Goal: Find contact information: Find contact information

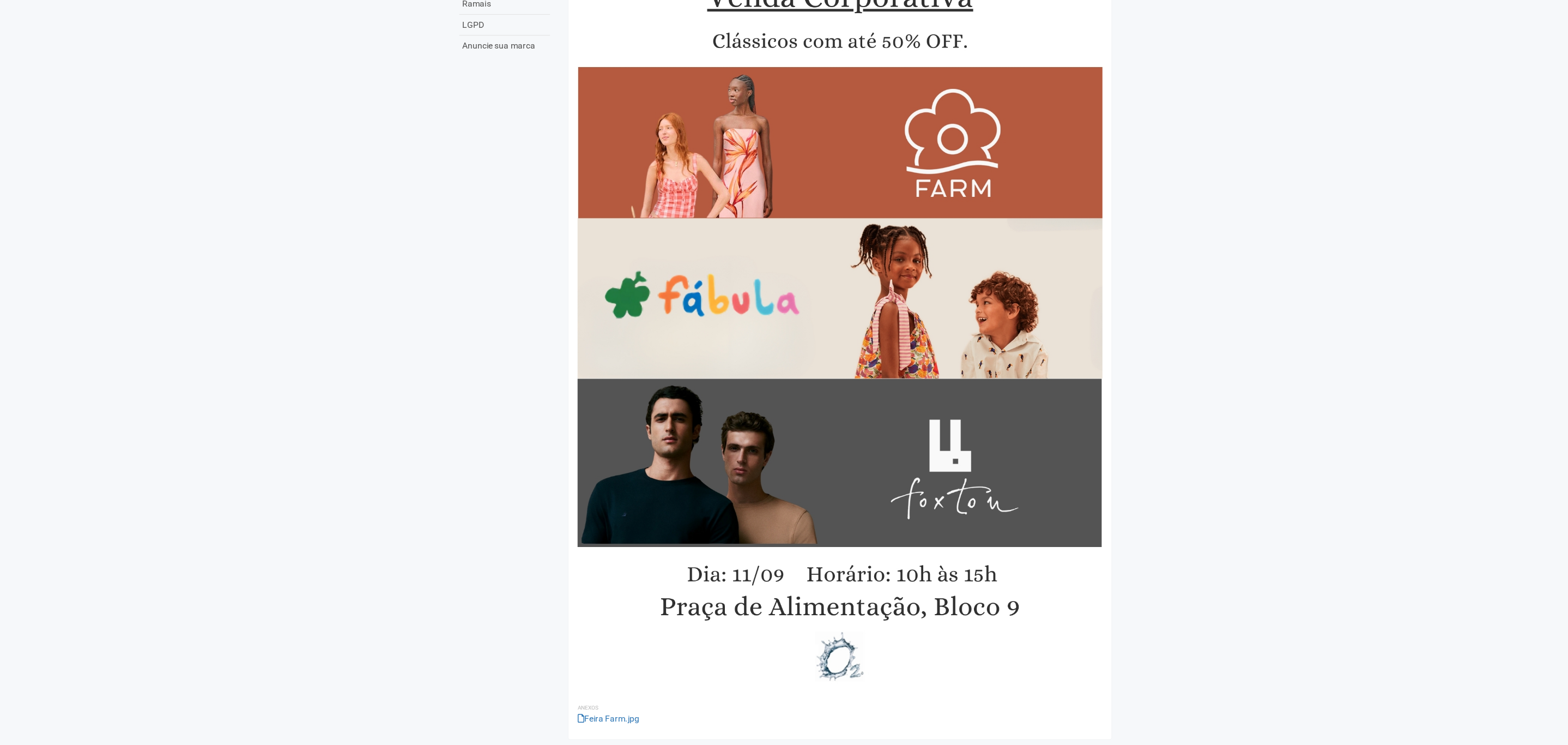
scroll to position [87, 0]
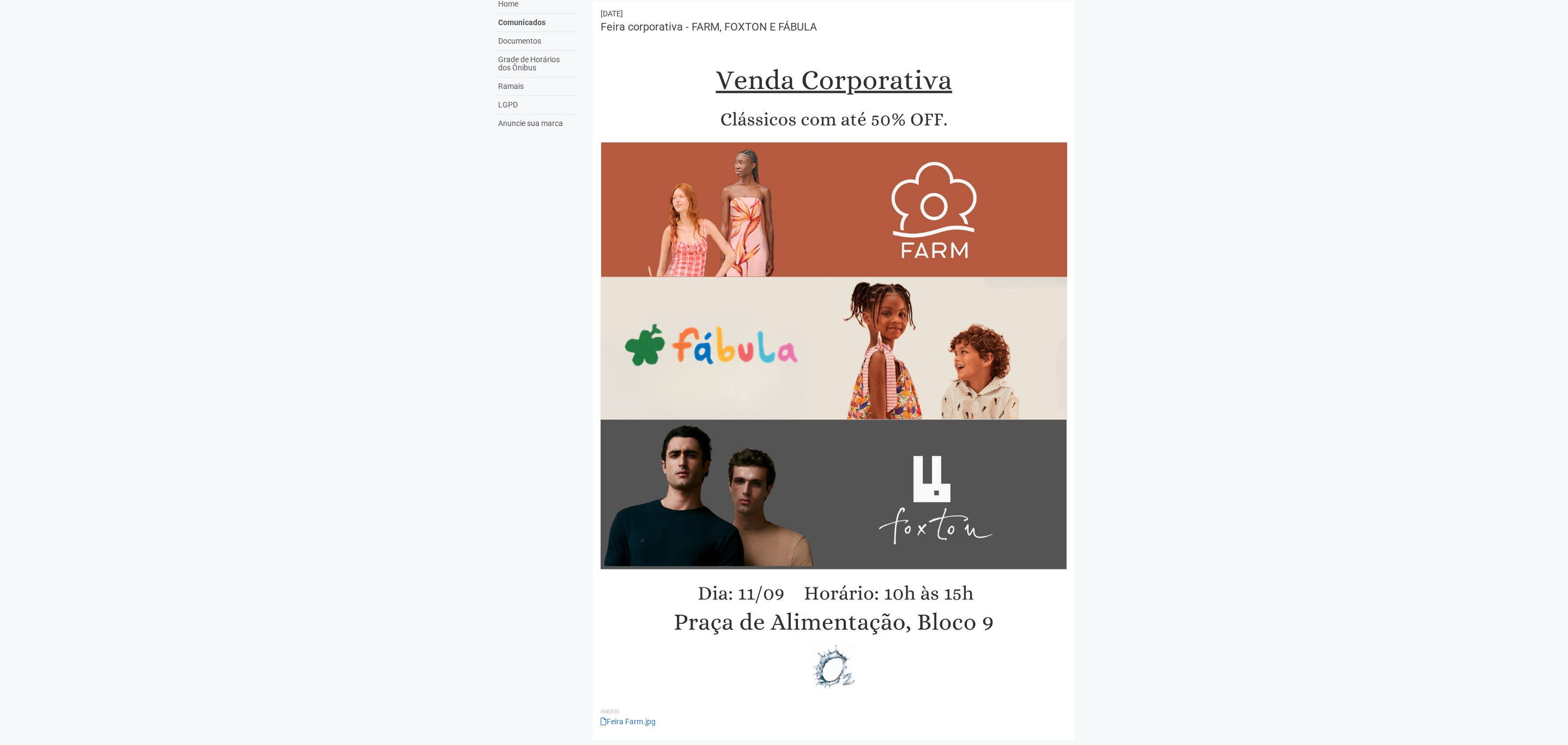
drag, startPoint x: 962, startPoint y: 2, endPoint x: 1171, endPoint y: 355, distance: 410.2
click at [1044, 355] on body "Aguarde... O2 Corporate & Offices MJ Marcelle Junqueiro Marcelle Junqueiro marc…" at bounding box center [784, 285] width 1568 height 745
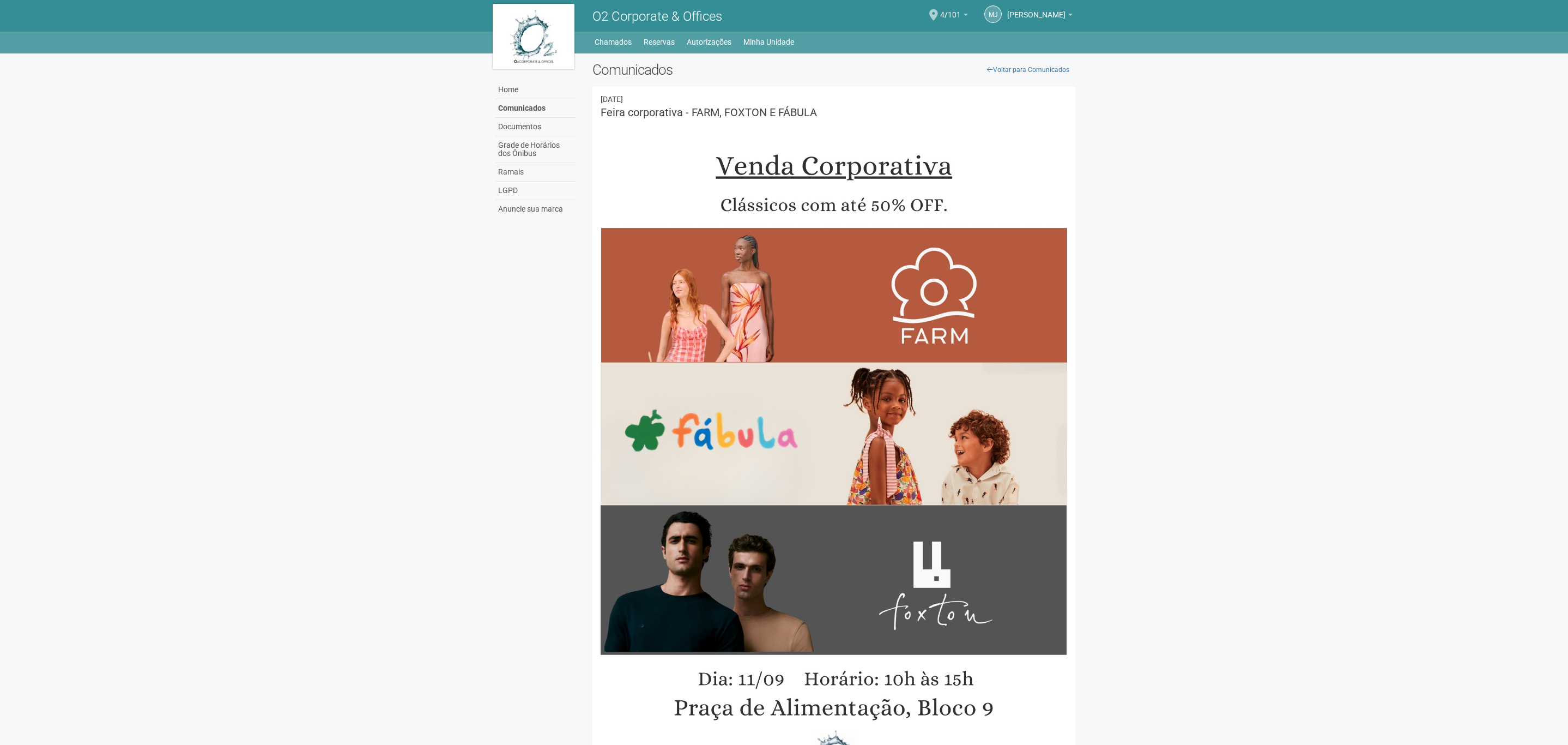
scroll to position [0, 0]
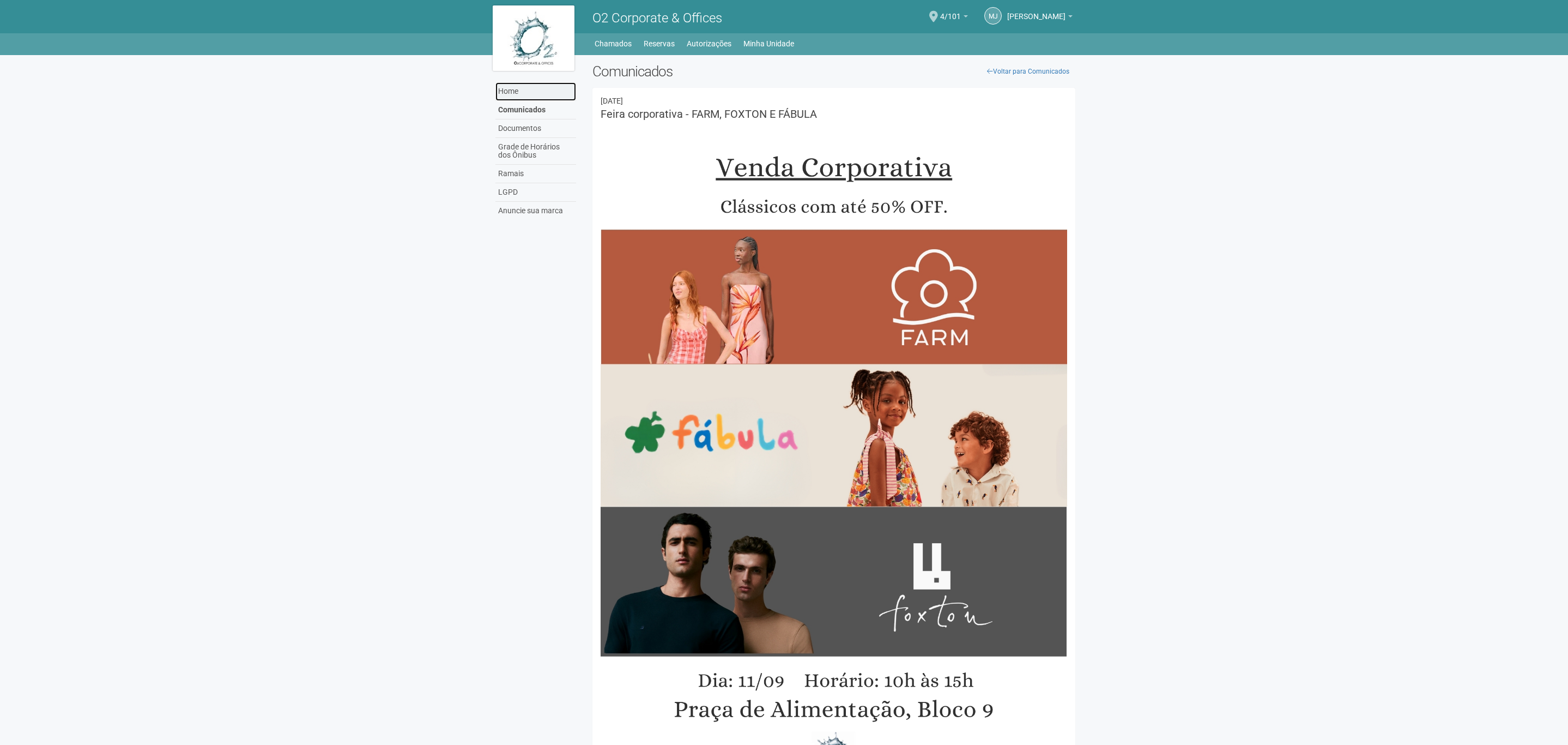
click at [532, 92] on link "Home" at bounding box center [535, 92] width 81 height 19
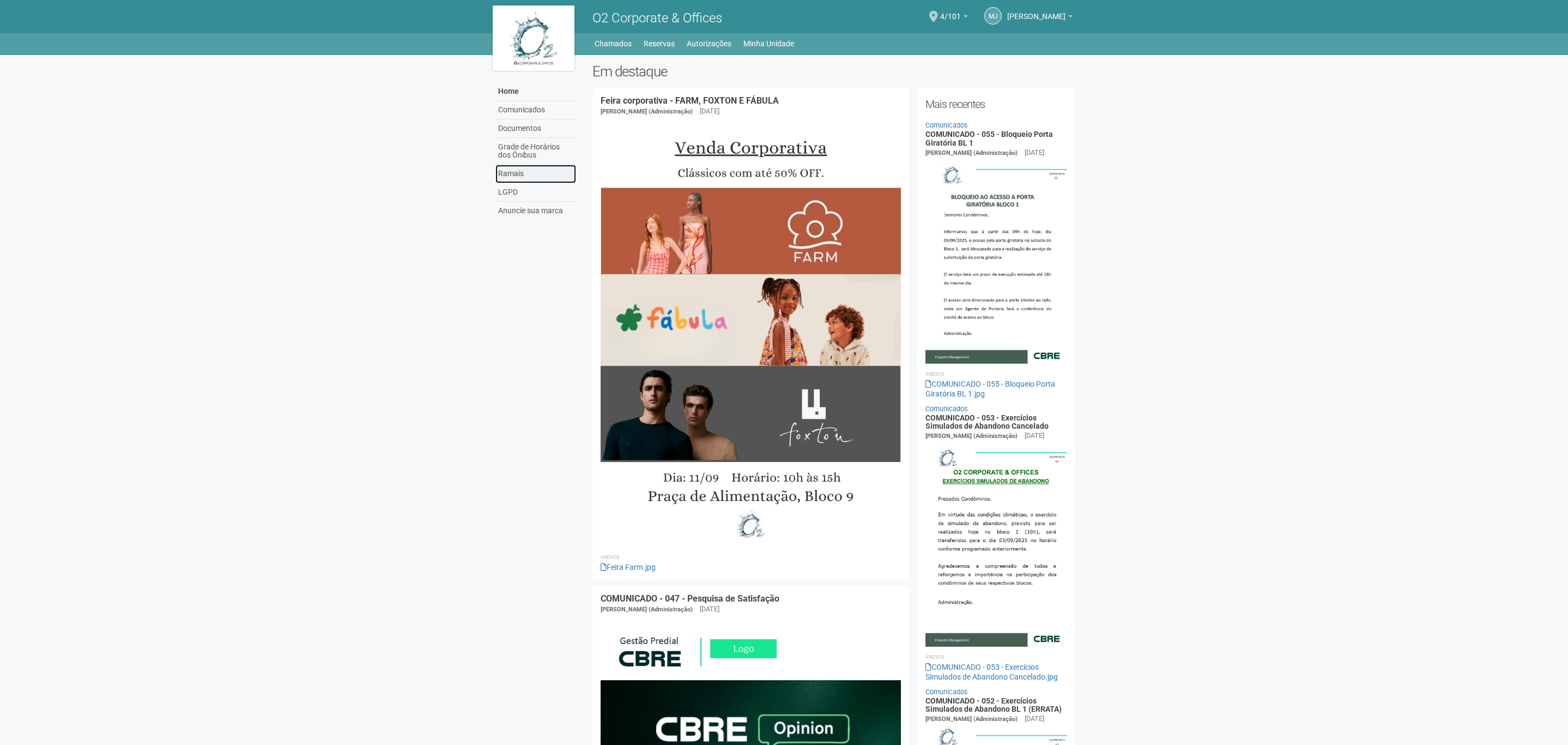
click at [537, 177] on link "Ramais" at bounding box center [535, 173] width 81 height 19
